Goal: Task Accomplishment & Management: Complete application form

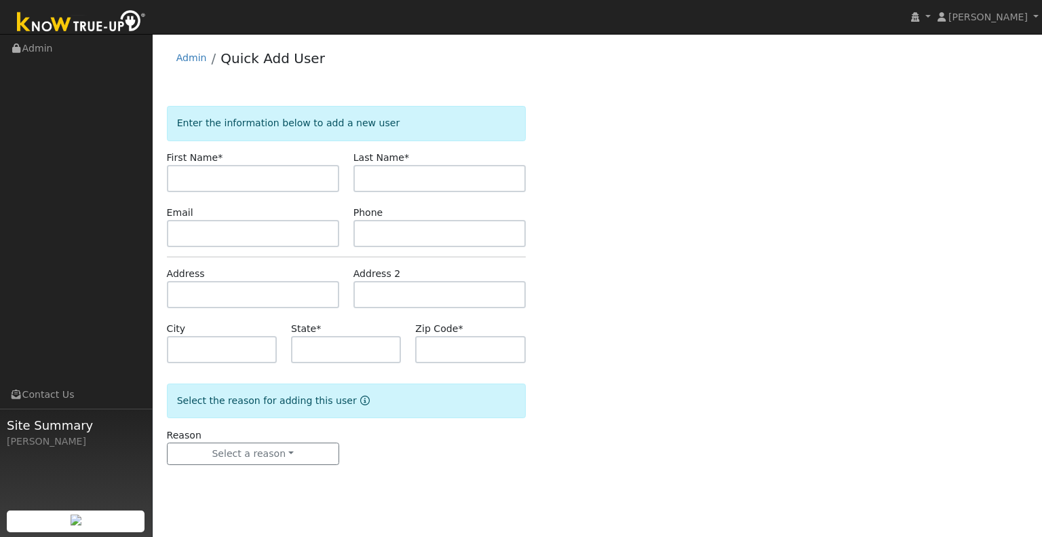
click at [295, 176] on input "text" at bounding box center [253, 178] width 172 height 27
type input "Donald"
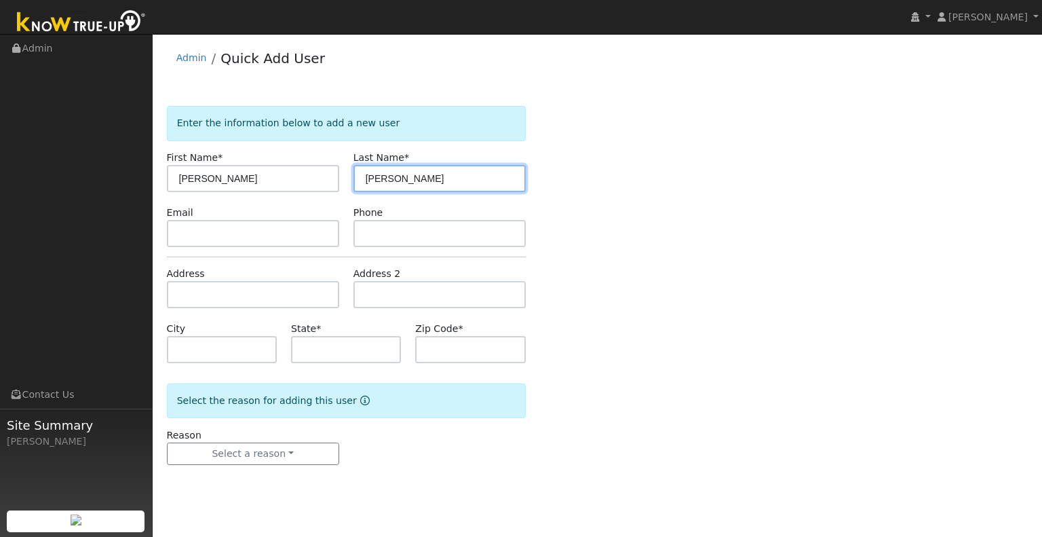
type input "Clark"
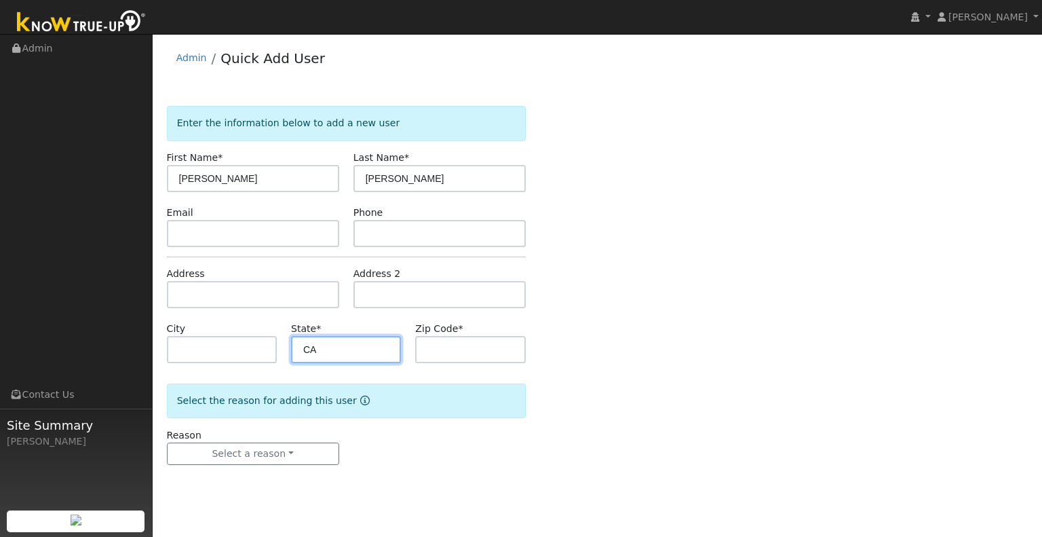
type input "CA"
type input "95320"
click at [263, 466] on form "Enter the information below to add a new user First Name * Donald Last Name * C…" at bounding box center [346, 299] width 359 height 386
click at [262, 468] on form "Enter the information below to add a new user First Name * Donald Last Name * C…" at bounding box center [346, 299] width 359 height 386
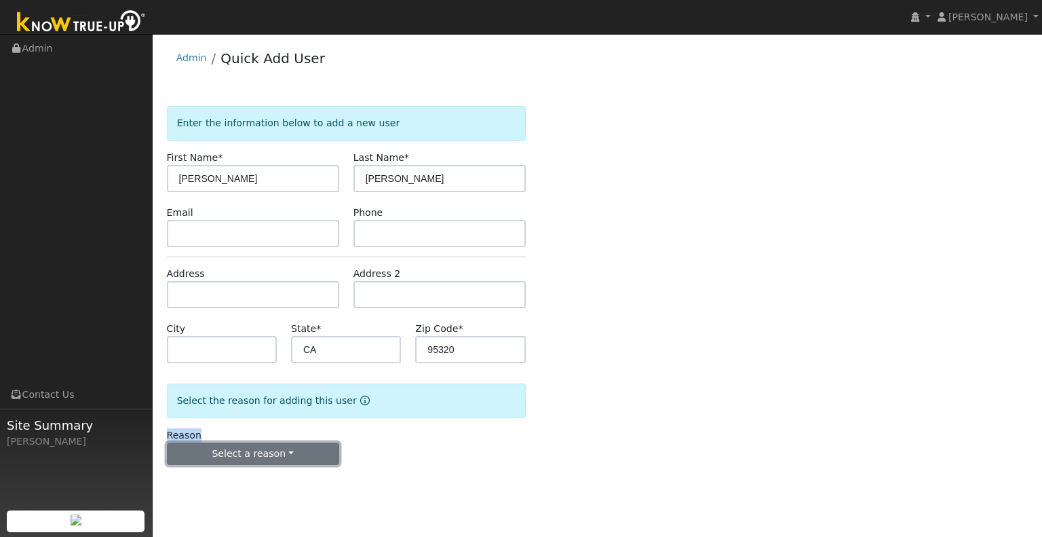
click at [264, 463] on button "Select a reason" at bounding box center [253, 453] width 172 height 23
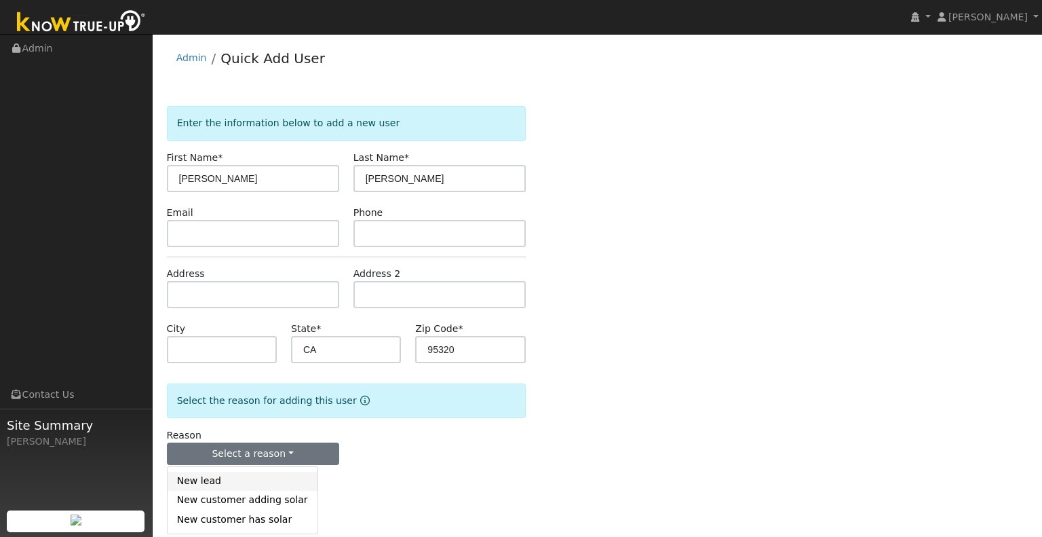
click at [240, 482] on link "New lead" at bounding box center [243, 481] width 150 height 19
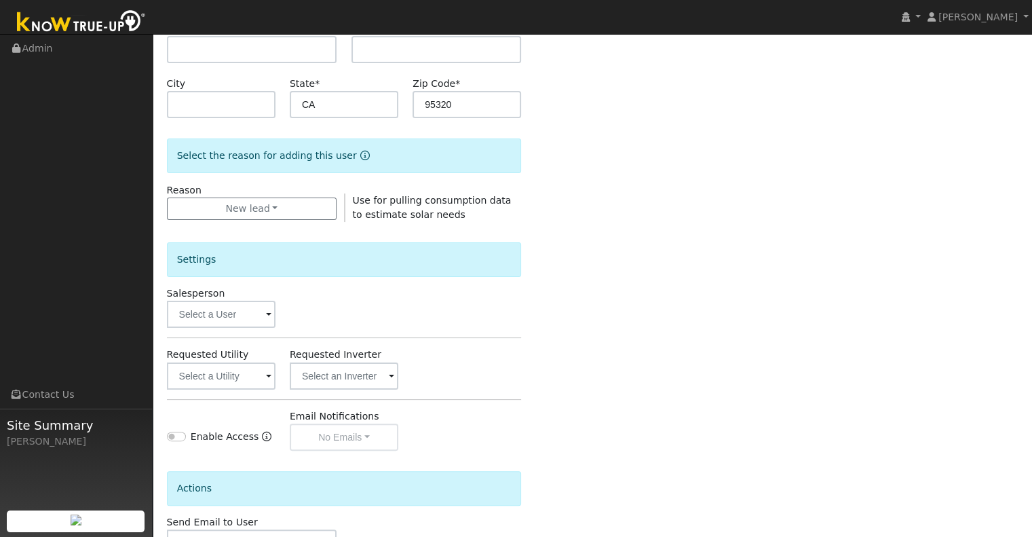
scroll to position [271, 0]
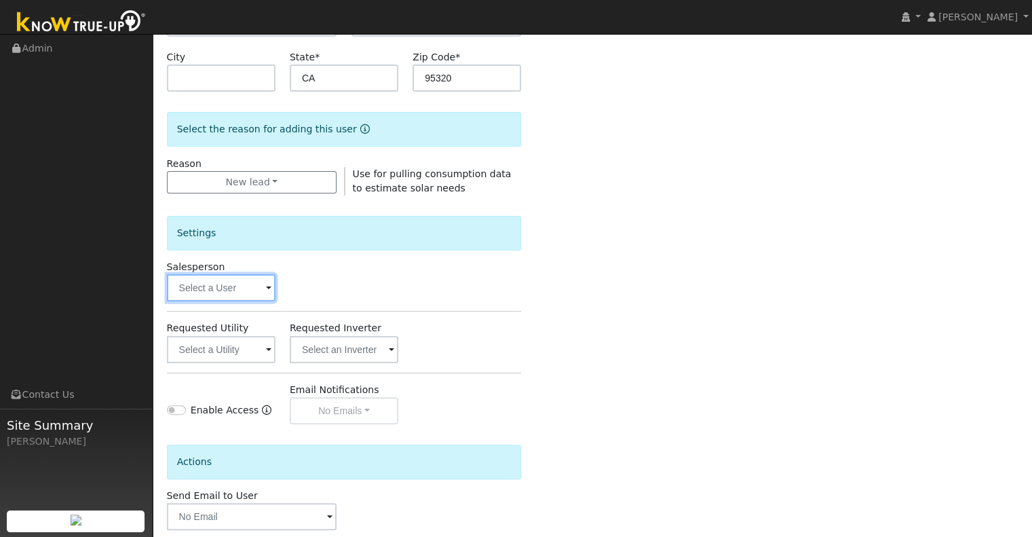
click at [225, 290] on input "text" at bounding box center [221, 287] width 109 height 27
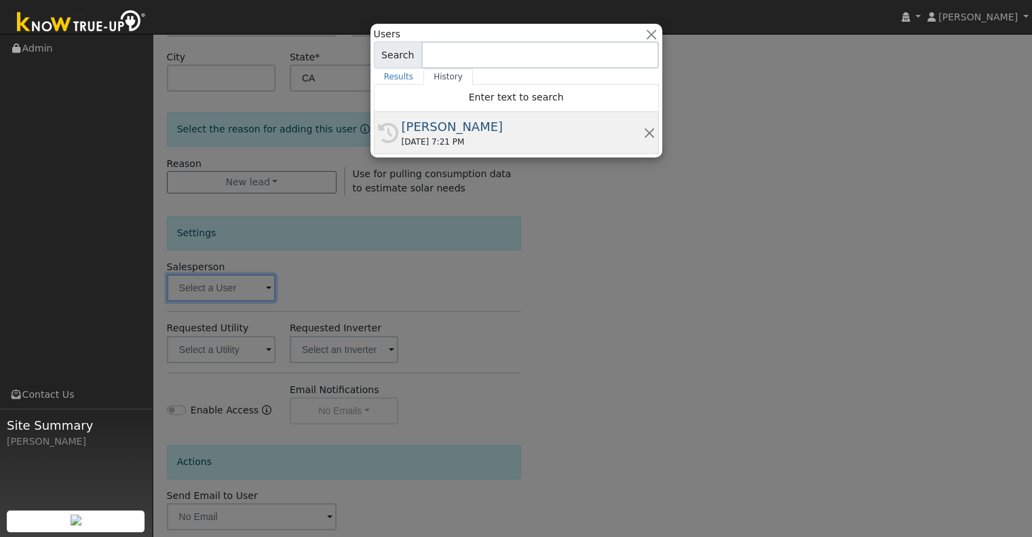
click at [415, 136] on div "08/24/2025 7:21 PM" at bounding box center [523, 142] width 242 height 12
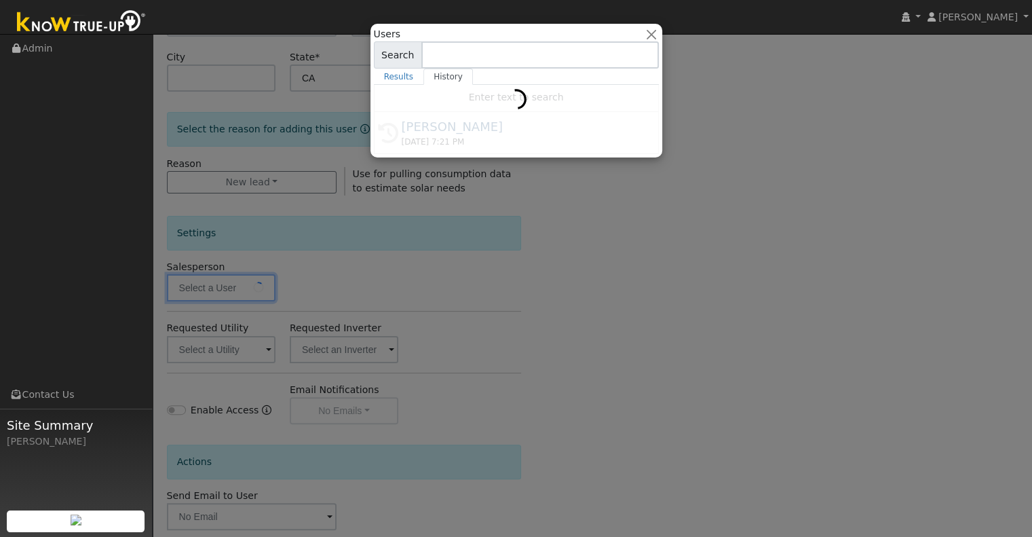
type input "[PERSON_NAME]"
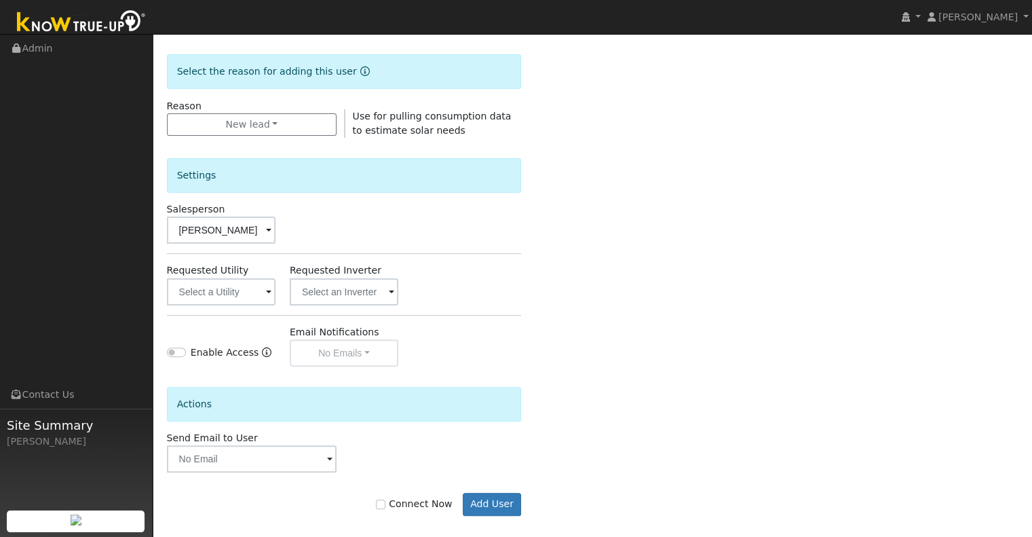
scroll to position [340, 0]
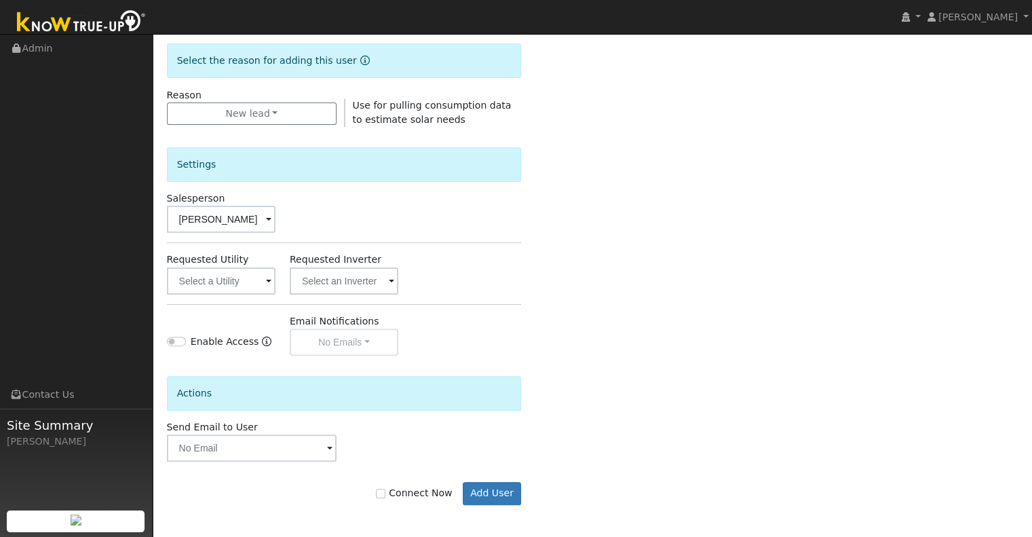
click at [408, 491] on label "Connect Now" at bounding box center [414, 493] width 76 height 14
click at [385, 491] on input "Connect Now" at bounding box center [381, 494] width 10 height 10
checkbox input "true"
click at [490, 493] on button "Add User" at bounding box center [492, 493] width 59 height 23
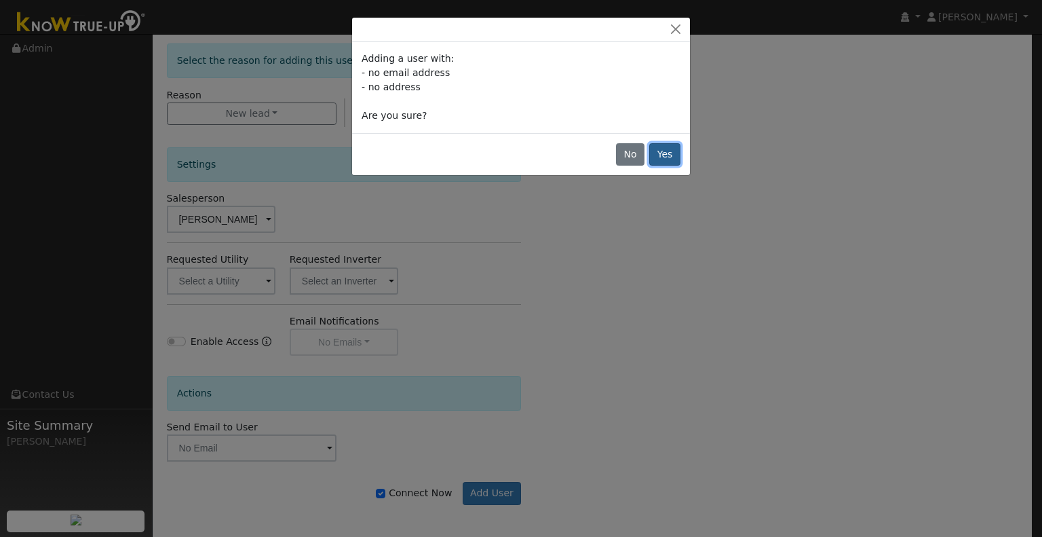
click at [670, 159] on button "Yes" at bounding box center [664, 154] width 31 height 23
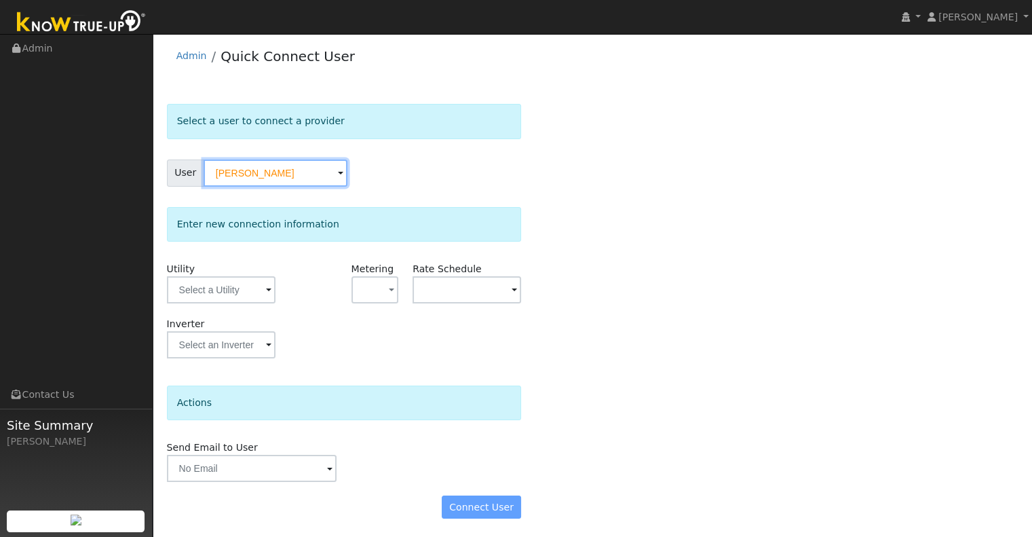
scroll to position [3, 0]
drag, startPoint x: 250, startPoint y: 279, endPoint x: 248, endPoint y: 292, distance: 13.6
click at [250, 281] on input "text" at bounding box center [221, 289] width 109 height 27
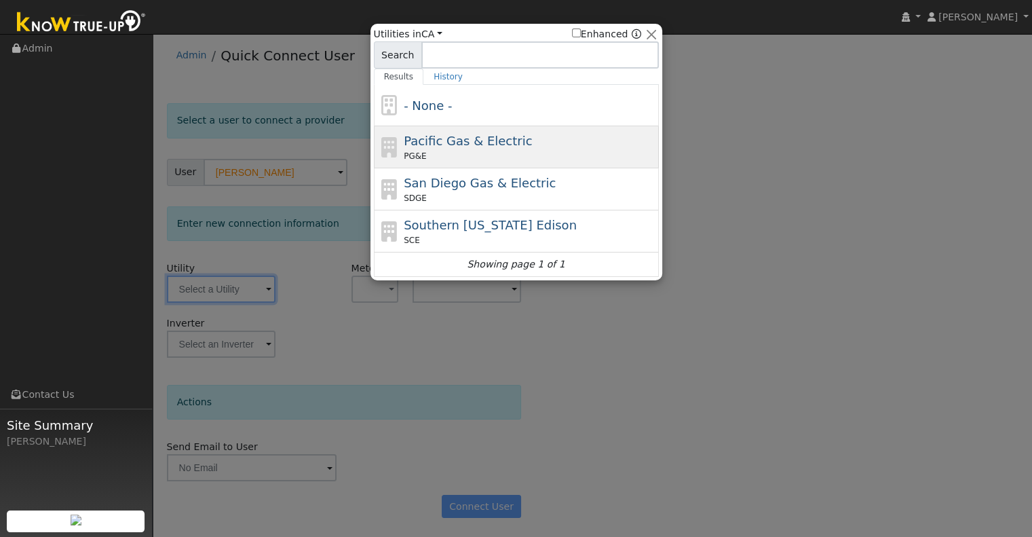
click at [442, 142] on span "Pacific Gas & Electric" at bounding box center [468, 141] width 128 height 14
type input "PG&E"
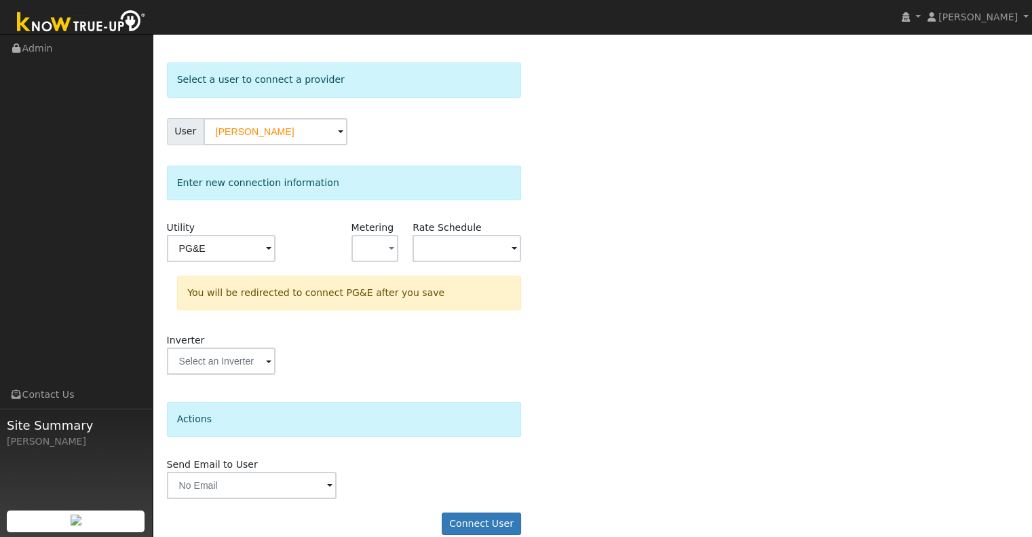
scroll to position [60, 0]
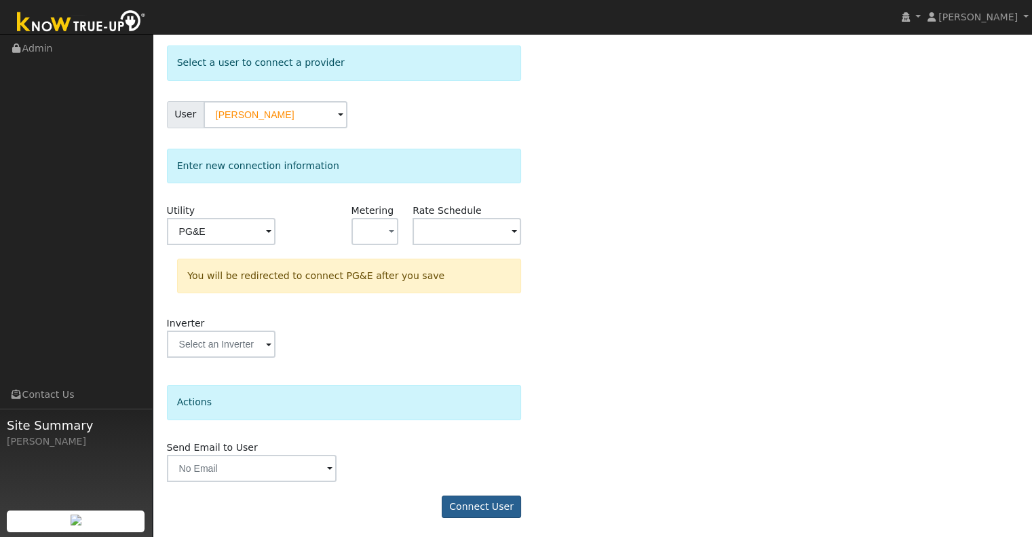
click at [474, 493] on form "Select a user to connect a provider User Donald Clark Account Default Account D…" at bounding box center [344, 288] width 355 height 486
click at [472, 495] on button "Connect User" at bounding box center [482, 506] width 80 height 23
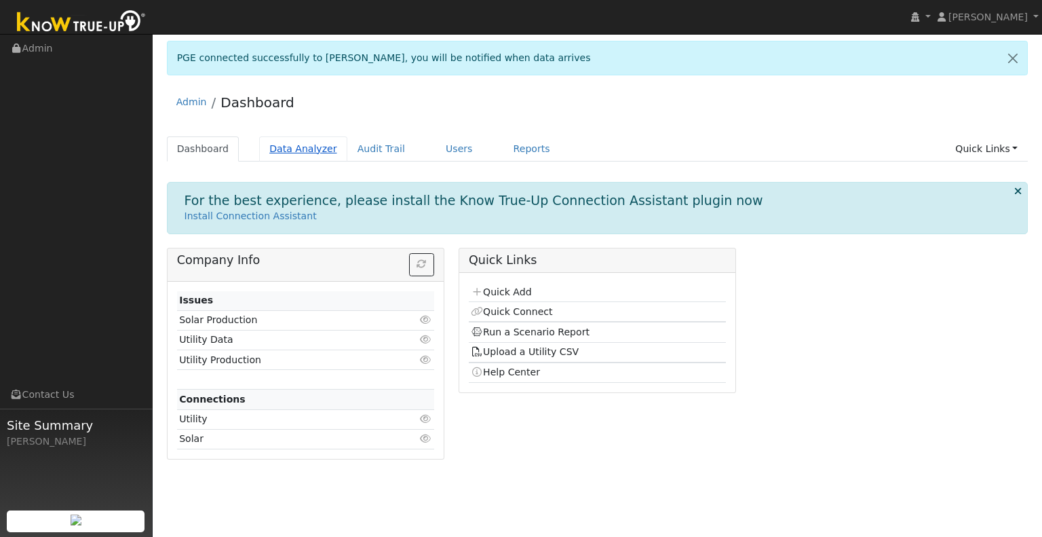
click at [286, 151] on link "Data Analyzer" at bounding box center [303, 148] width 88 height 25
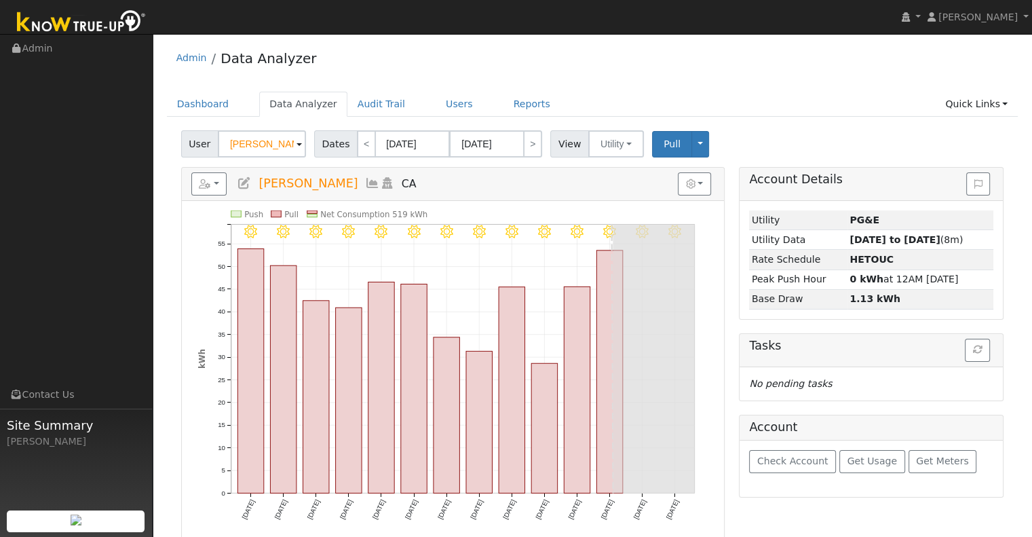
drag, startPoint x: 280, startPoint y: 144, endPoint x: 193, endPoint y: 147, distance: 86.9
click at [193, 147] on div "User [PERSON_NAME]" at bounding box center [245, 143] width 128 height 27
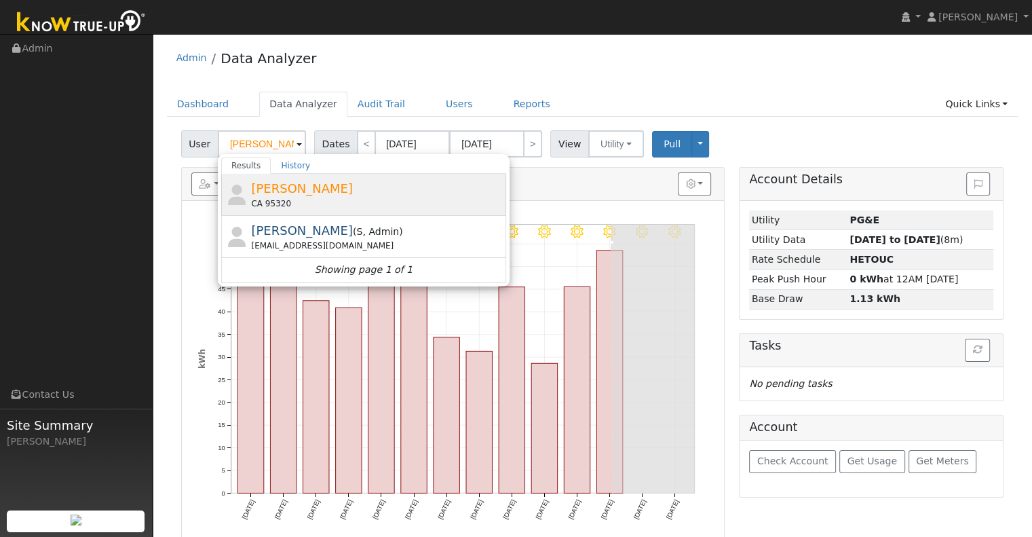
click at [265, 184] on span "[PERSON_NAME]" at bounding box center [302, 188] width 102 height 14
type input "[PERSON_NAME]"
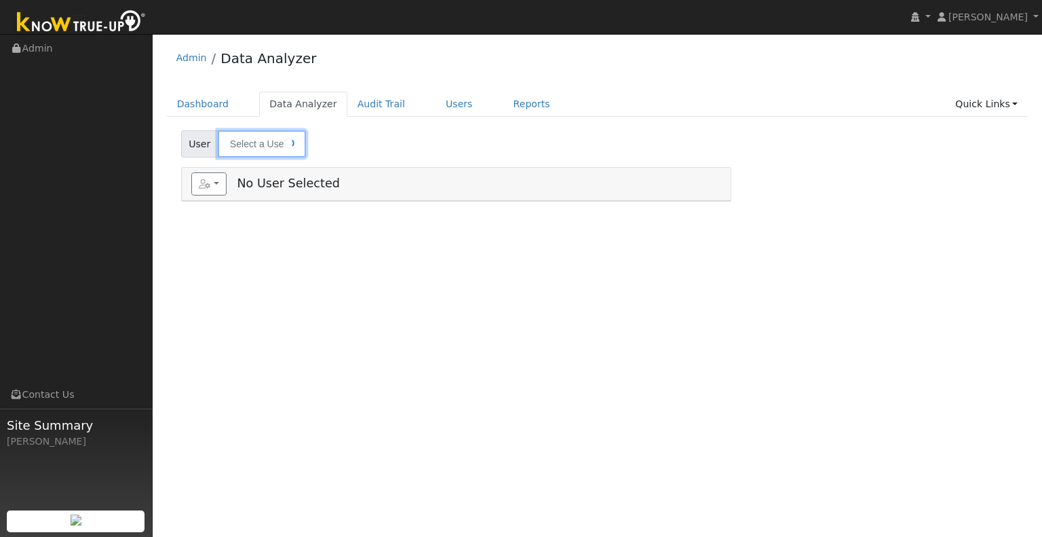
type input "[PERSON_NAME]"
